Goal: Book appointment/travel/reservation

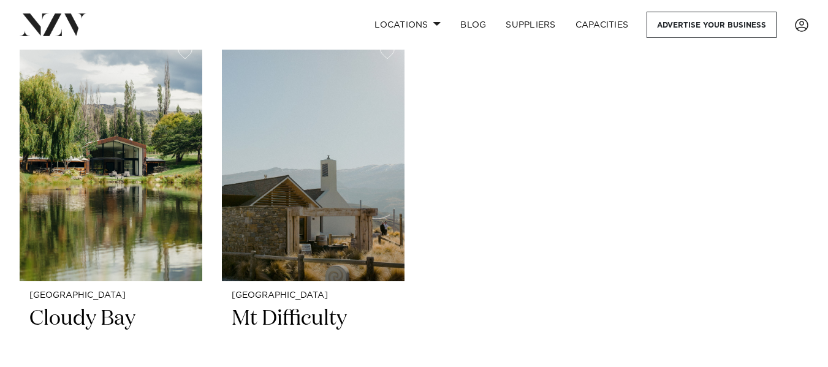
scroll to position [981, 0]
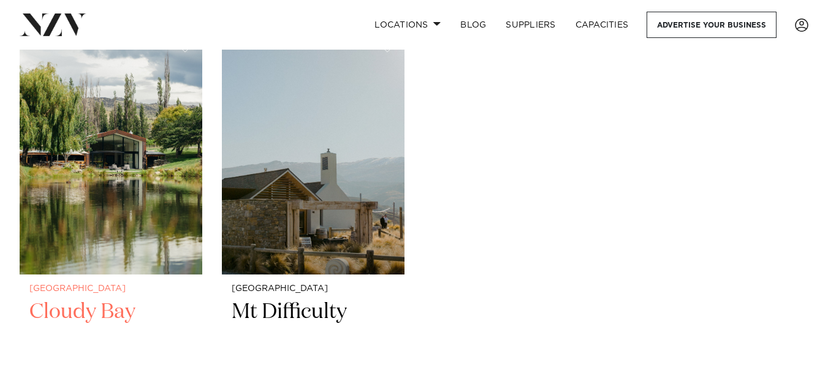
click at [74, 160] on img at bounding box center [111, 151] width 183 height 245
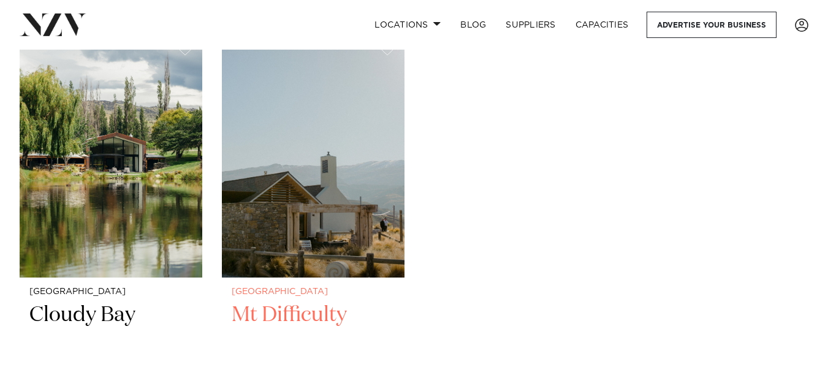
click at [252, 207] on img at bounding box center [313, 155] width 183 height 245
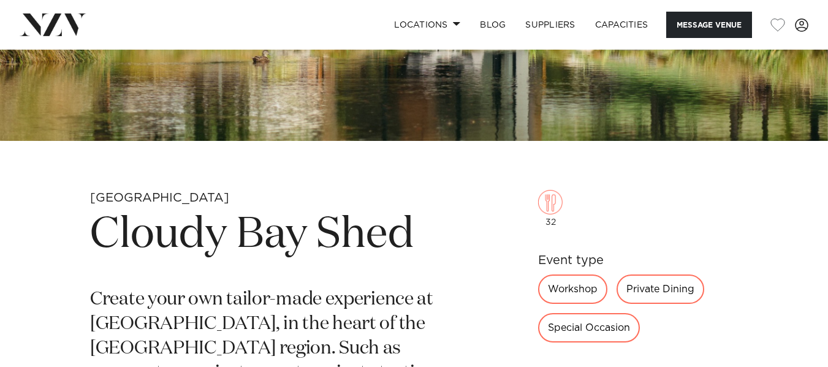
scroll to position [368, 0]
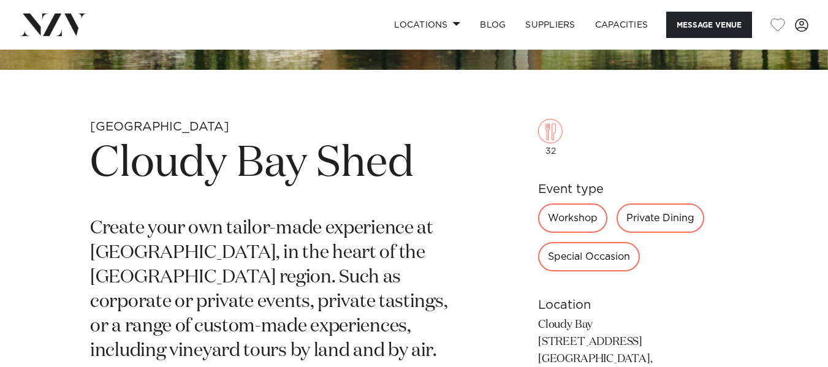
click at [610, 258] on div "Special Occasion" at bounding box center [589, 256] width 102 height 29
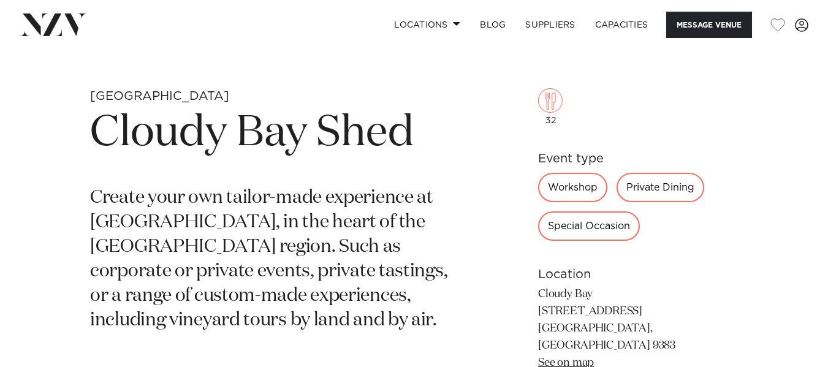
scroll to position [245, 0]
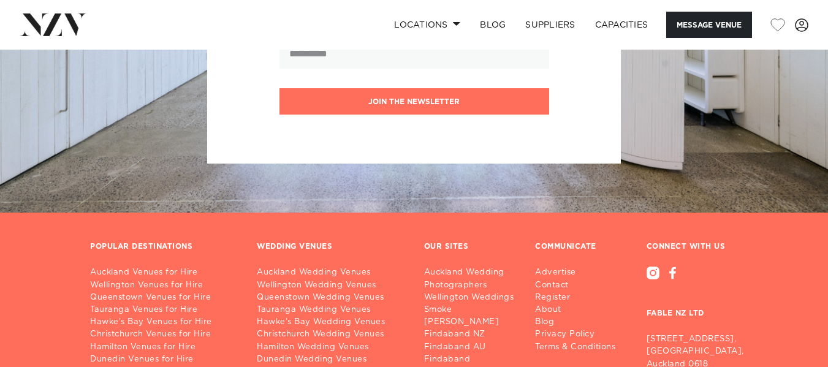
scroll to position [1541, 0]
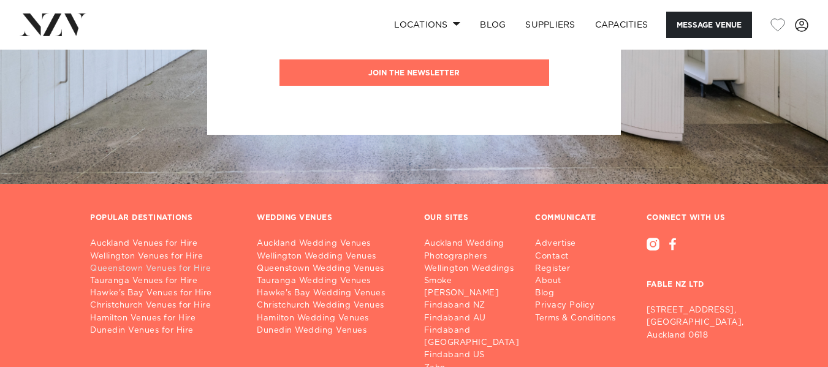
click at [194, 263] on link "Queenstown Venues for Hire" at bounding box center [163, 269] width 147 height 12
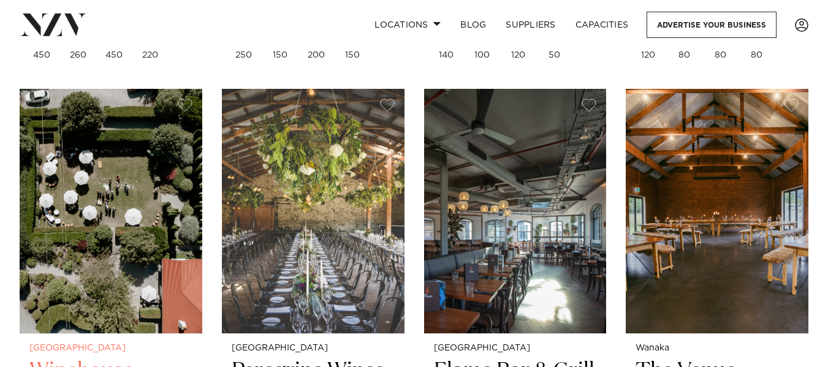
scroll to position [1104, 0]
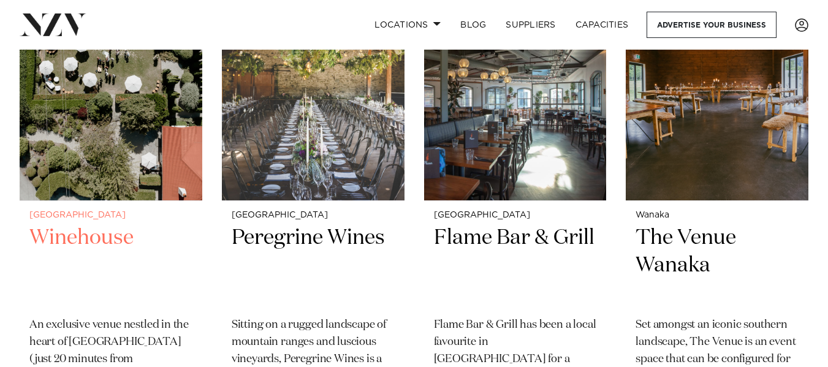
click at [108, 136] on img at bounding box center [111, 78] width 183 height 245
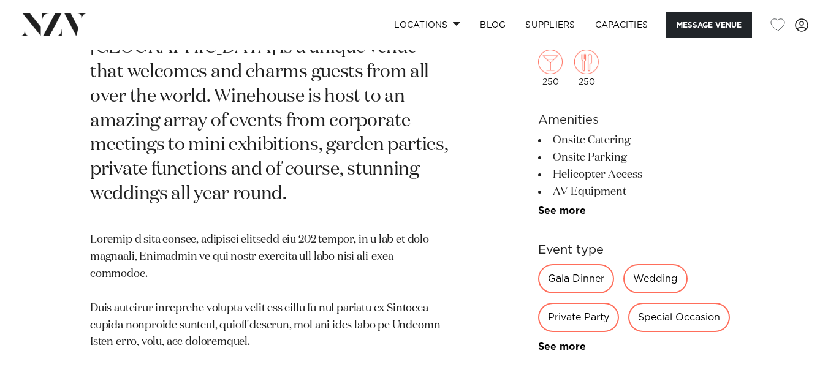
scroll to position [736, 0]
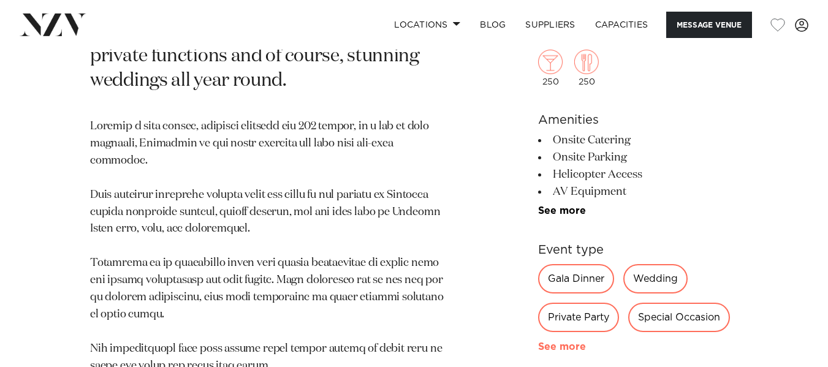
click at [564, 342] on link "See more" at bounding box center [586, 347] width 96 height 10
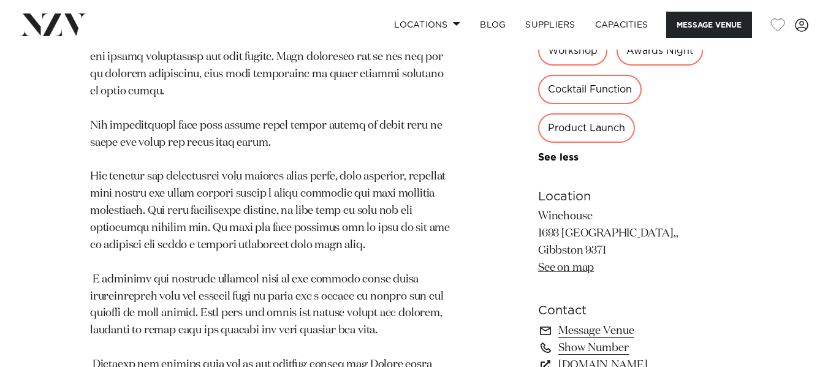
scroll to position [981, 0]
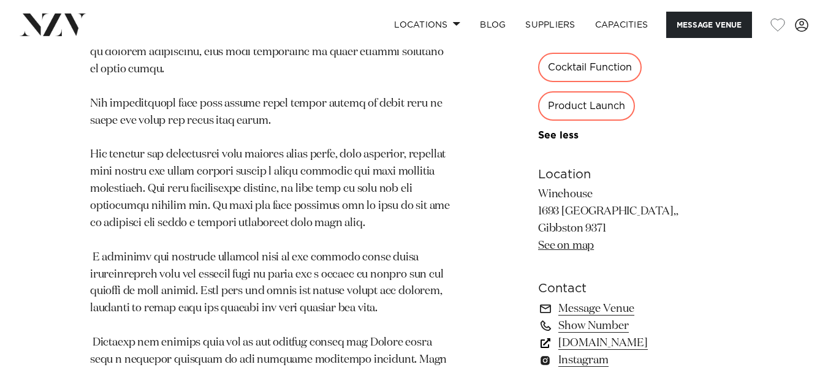
click at [640, 335] on link "[DOMAIN_NAME]" at bounding box center [638, 343] width 200 height 17
